Goal: Task Accomplishment & Management: Use online tool/utility

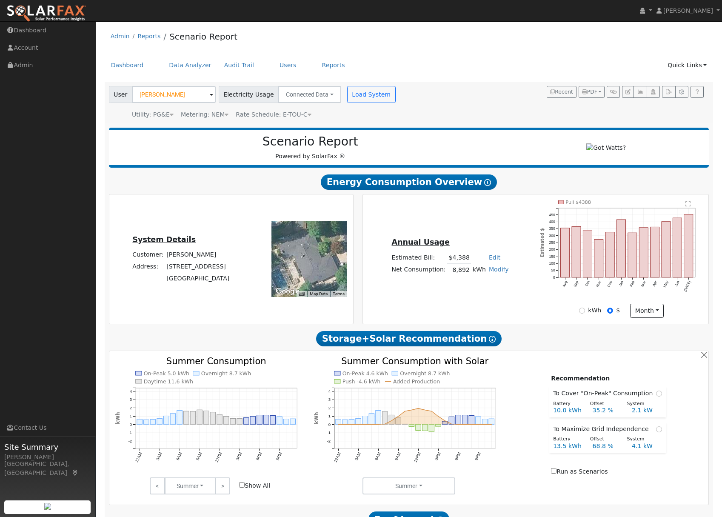
click at [369, 115] on div "Utility: PG&E Pacific Gas & Electric Metering: NEM NEM NEM NBT Rate Schedule: E…" at bounding box center [253, 113] width 292 height 12
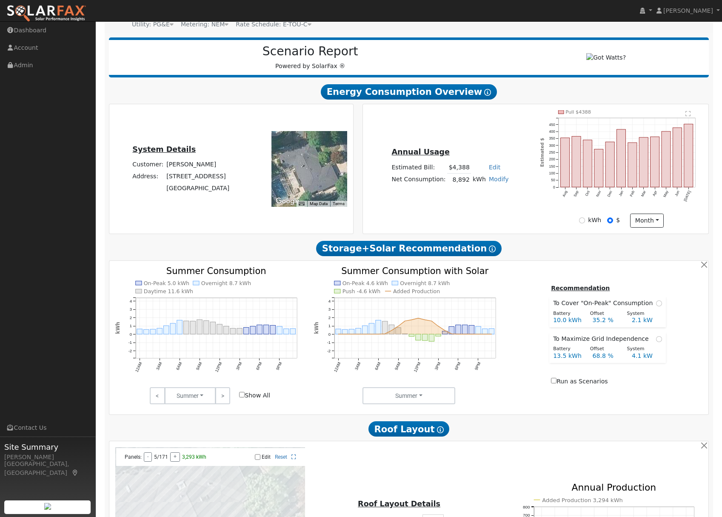
scroll to position [93, 0]
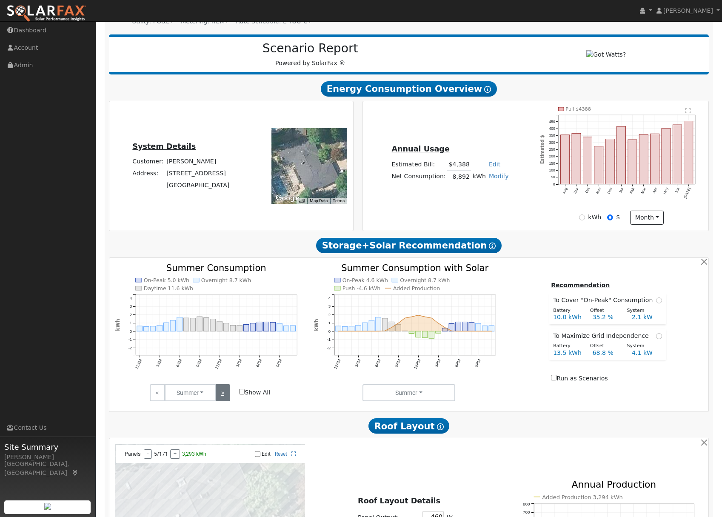
click at [224, 400] on link ">" at bounding box center [222, 392] width 15 height 17
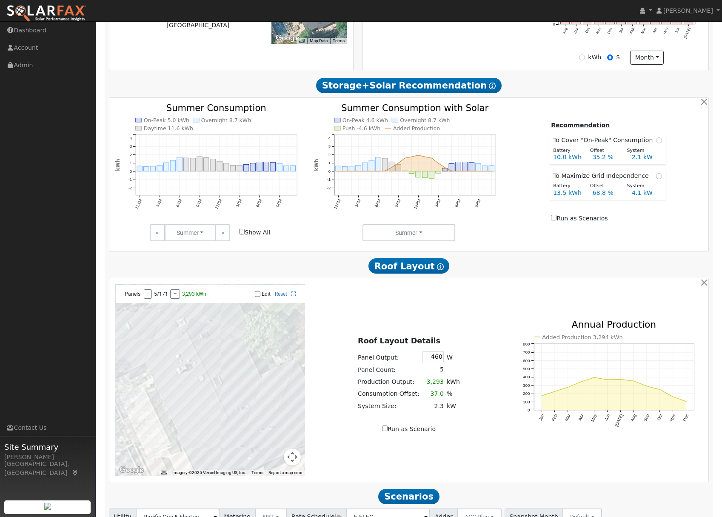
scroll to position [263, 0]
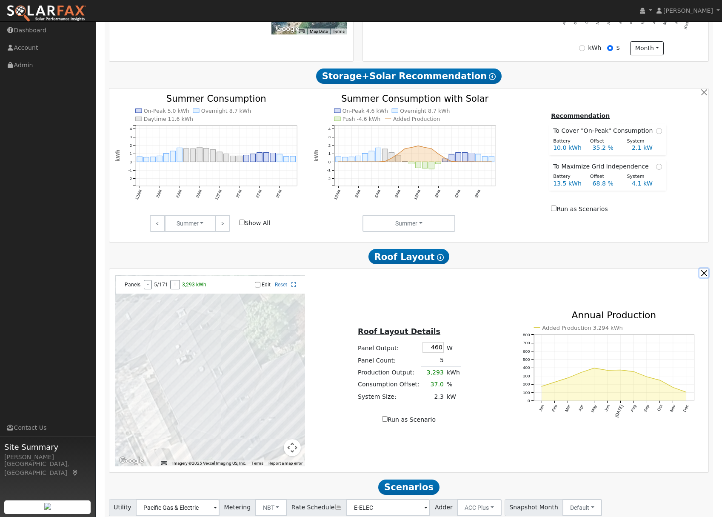
click at [704, 278] on button "button" at bounding box center [704, 273] width 9 height 9
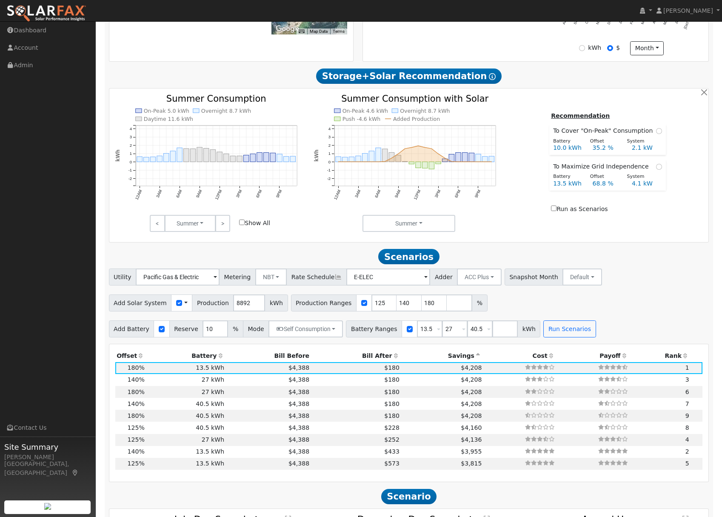
click at [471, 357] on th "Savings" at bounding box center [442, 356] width 82 height 12
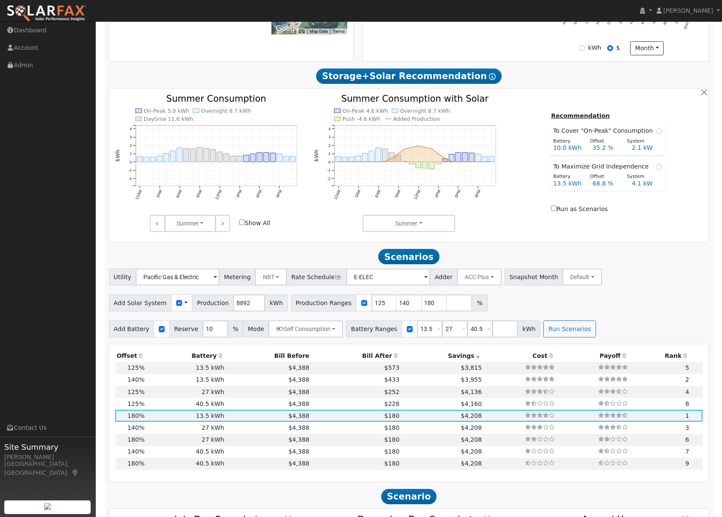
click at [471, 357] on th "Savings" at bounding box center [442, 356] width 82 height 12
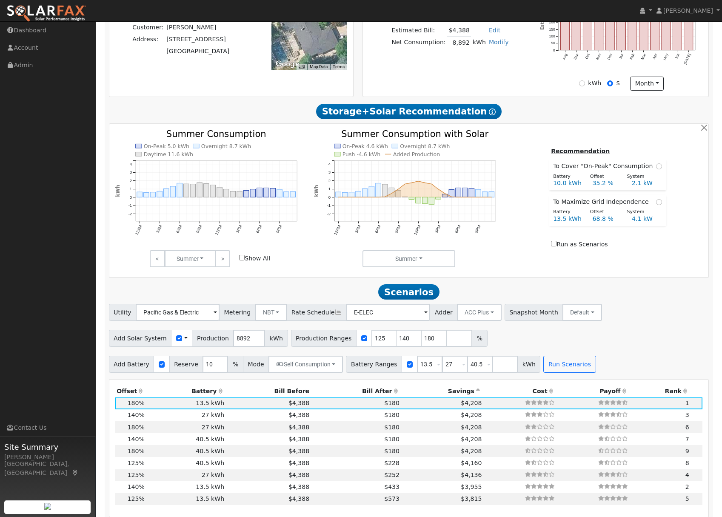
scroll to position [227, 0]
click at [224, 263] on link ">" at bounding box center [222, 259] width 15 height 17
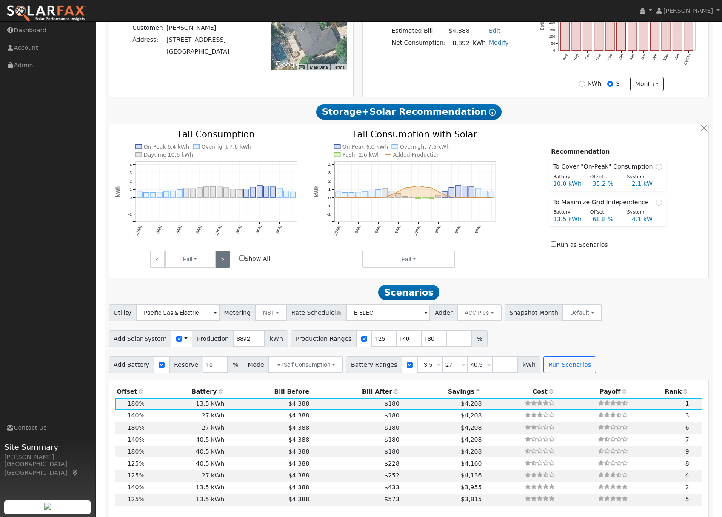
click at [224, 263] on link ">" at bounding box center [222, 259] width 15 height 17
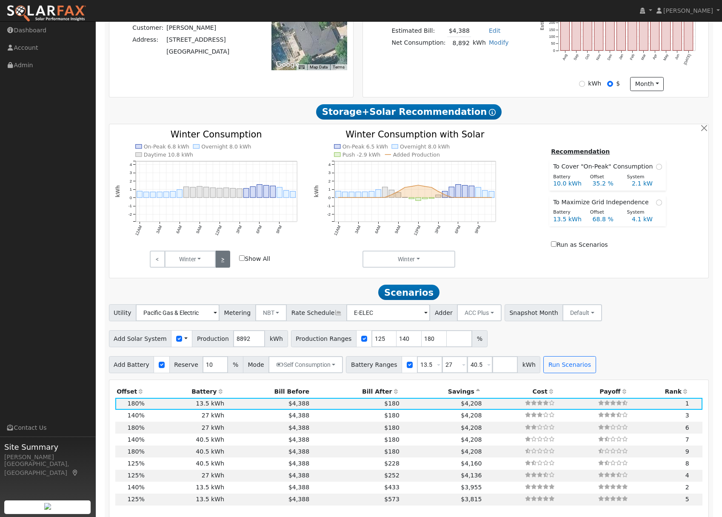
click at [224, 263] on link ">" at bounding box center [222, 259] width 15 height 17
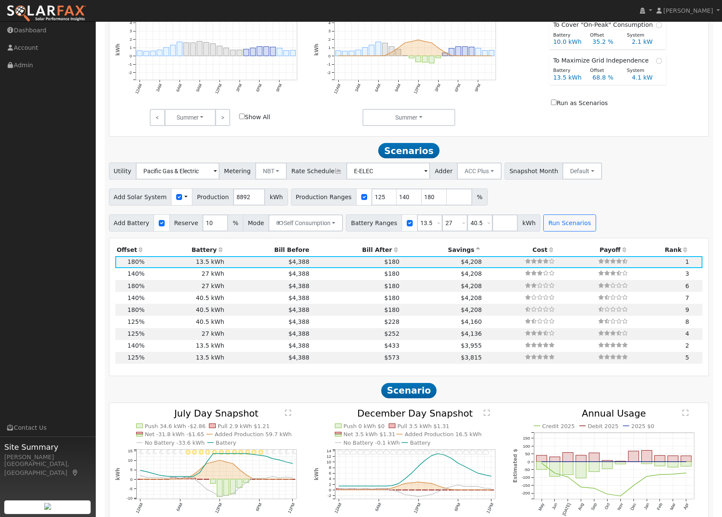
scroll to position [370, 0]
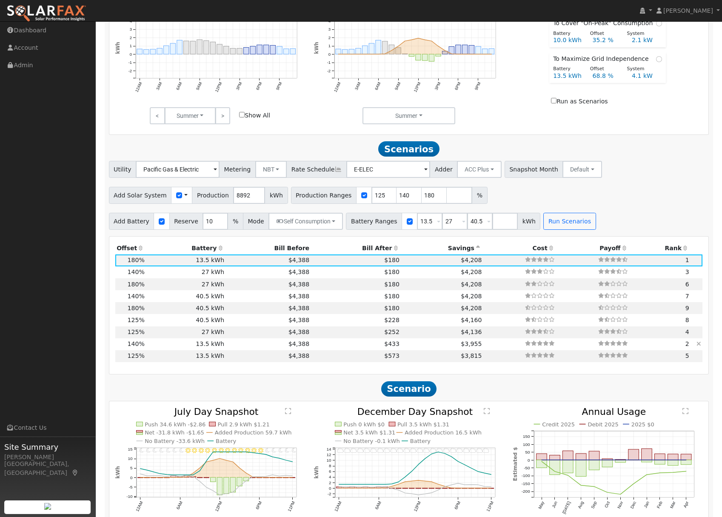
click at [265, 349] on td "$4,388" at bounding box center [268, 344] width 85 height 12
type input "$25,728"
type input "$11,809"
type input "8.3"
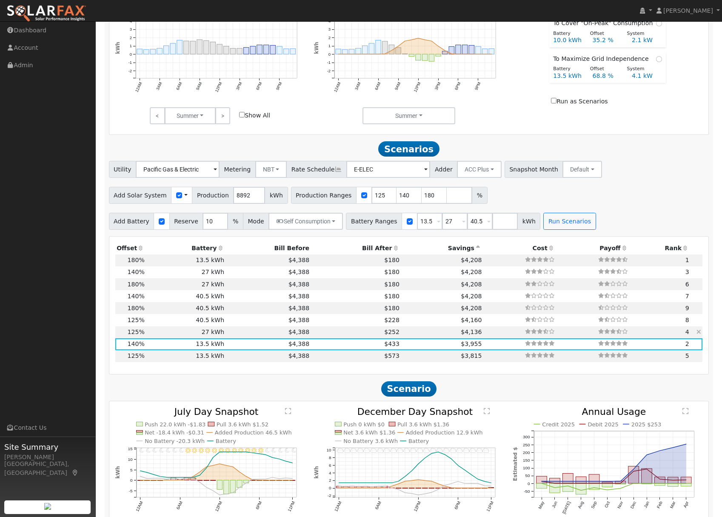
click at [264, 338] on td "$4,388" at bounding box center [268, 333] width 85 height 12
type input "$22,971"
type input "$27,270"
type input "$15,072"
type input "7.4"
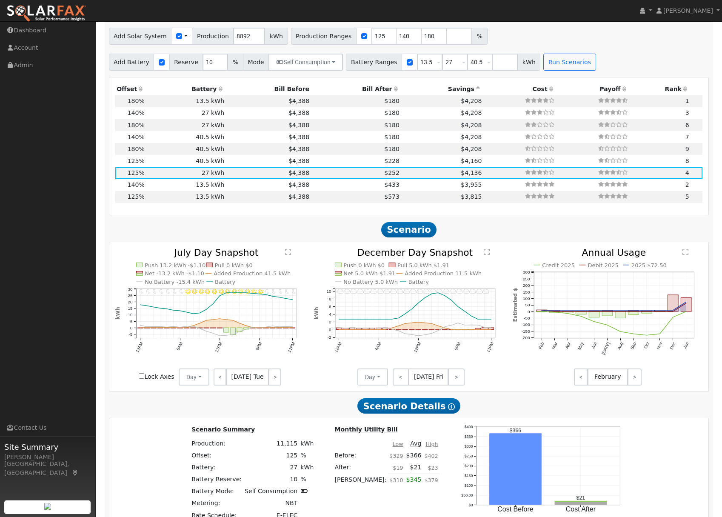
scroll to position [531, 0]
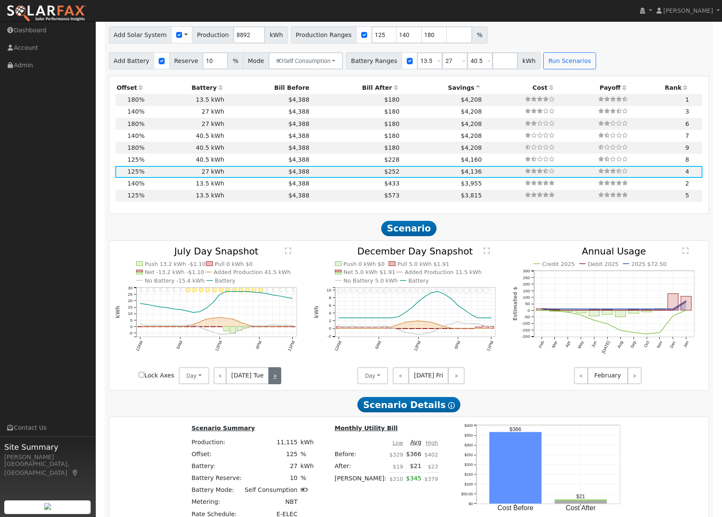
click at [272, 382] on link ">" at bounding box center [275, 375] width 13 height 17
click at [272, 382] on link ">" at bounding box center [275, 375] width 11 height 17
click at [272, 382] on link ">" at bounding box center [275, 375] width 12 height 17
click at [272, 382] on link ">" at bounding box center [274, 375] width 14 height 17
click at [222, 381] on link "<" at bounding box center [220, 375] width 13 height 17
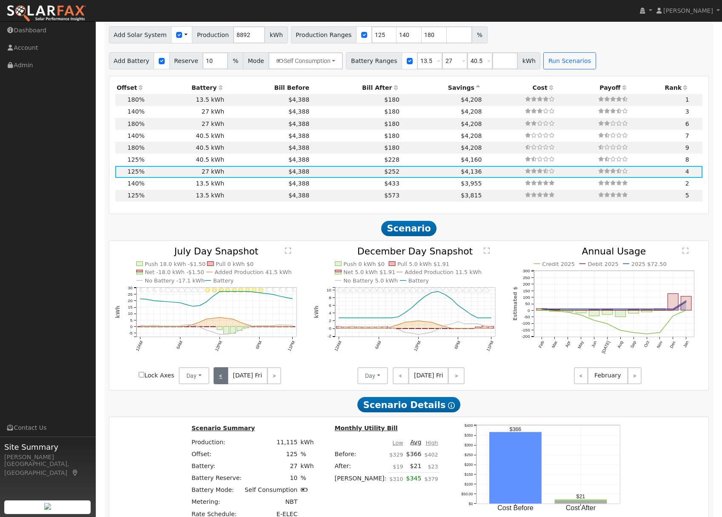
click at [222, 381] on link "<" at bounding box center [221, 375] width 14 height 17
click at [222, 381] on link "<" at bounding box center [220, 375] width 12 height 17
click at [222, 381] on link "<" at bounding box center [219, 375] width 11 height 17
click at [279, 378] on link ">" at bounding box center [275, 375] width 13 height 17
click at [279, 378] on link ">" at bounding box center [275, 375] width 11 height 17
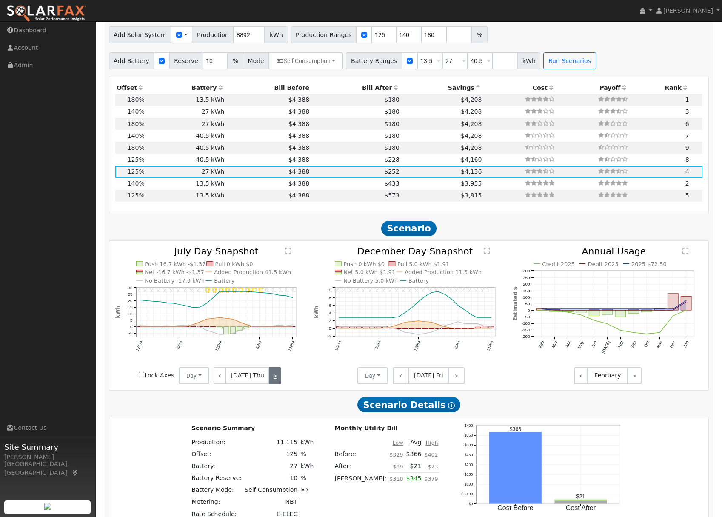
click at [279, 378] on link ">" at bounding box center [275, 375] width 12 height 17
click at [279, 378] on link ">" at bounding box center [274, 375] width 14 height 17
click at [279, 378] on link ">" at bounding box center [275, 375] width 13 height 17
click at [279, 378] on link ">" at bounding box center [275, 375] width 12 height 17
click at [279, 378] on link ">" at bounding box center [275, 375] width 11 height 17
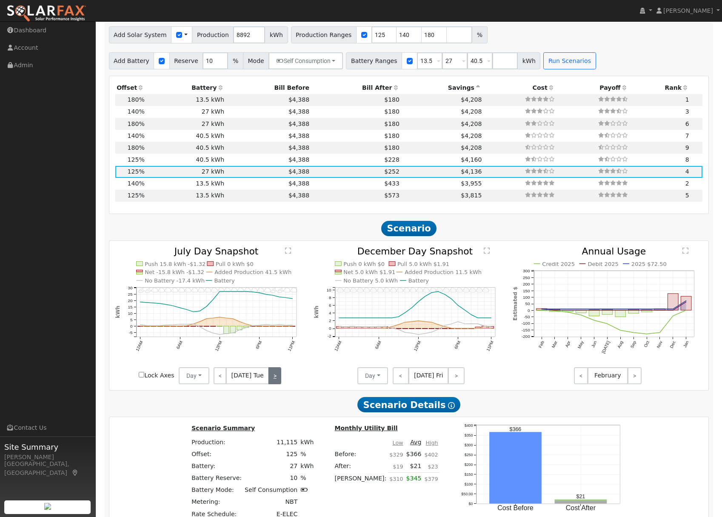
click at [279, 378] on link ">" at bounding box center [275, 375] width 13 height 17
click at [275, 384] on link ">" at bounding box center [275, 375] width 11 height 17
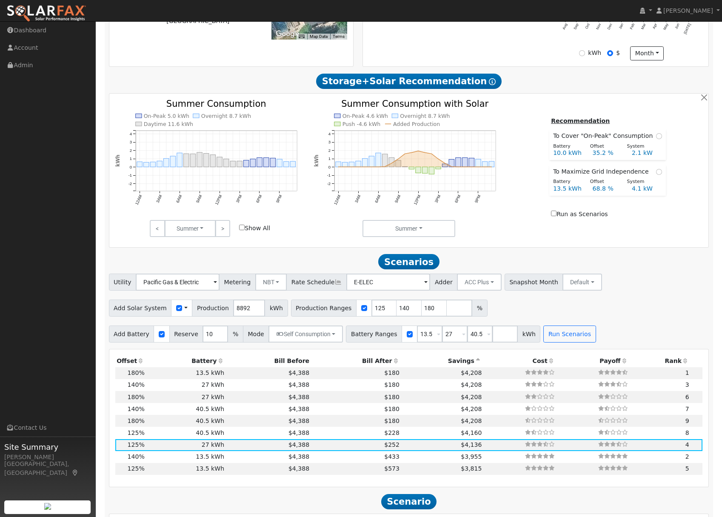
scroll to position [253, 0]
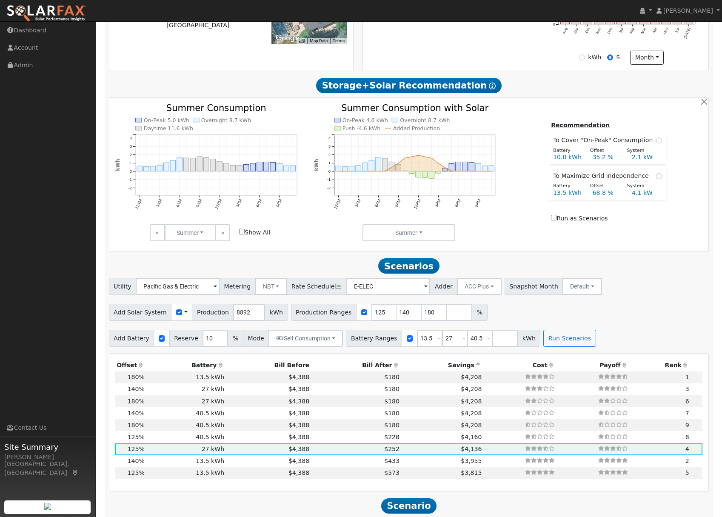
click at [335, 290] on icon at bounding box center [339, 287] width 8 height 6
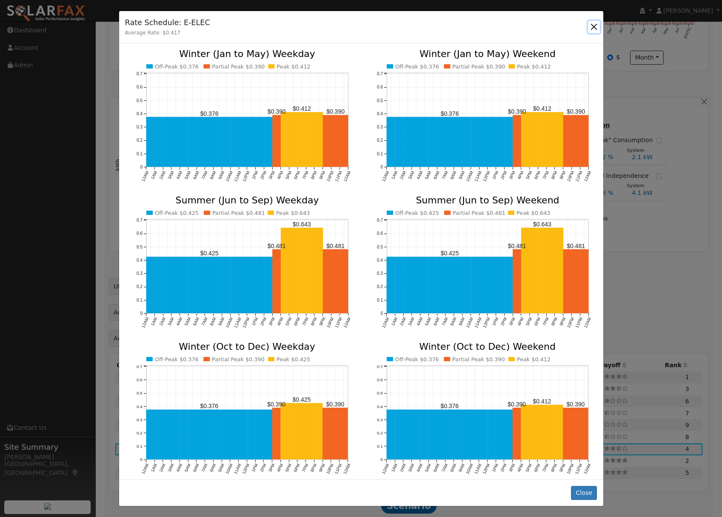
click at [592, 26] on button "button" at bounding box center [594, 27] width 12 height 12
